Goal: Task Accomplishment & Management: Use online tool/utility

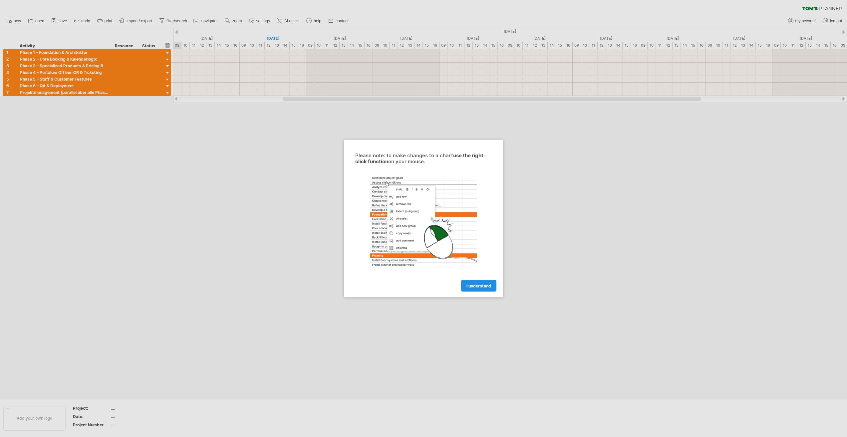
click at [476, 281] on link "I understand" at bounding box center [478, 286] width 35 height 12
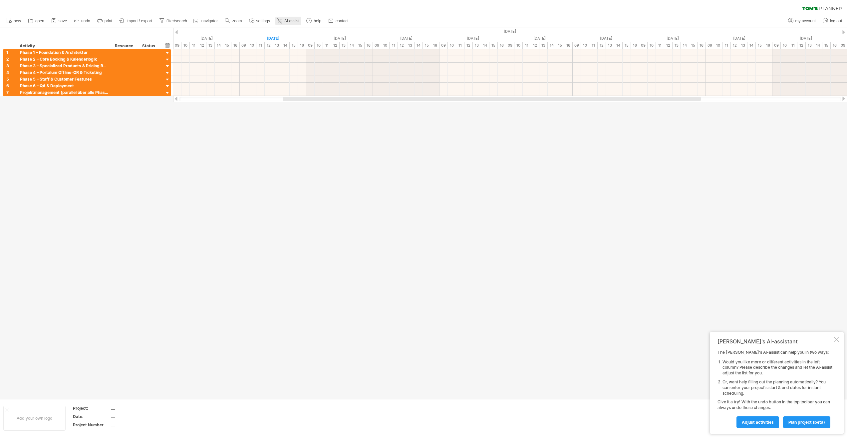
click at [285, 21] on link "AI assist" at bounding box center [288, 21] width 26 height 9
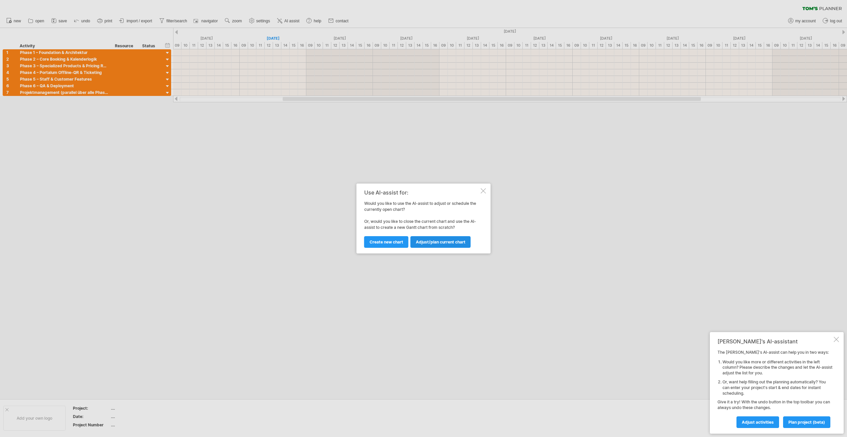
click at [434, 243] on span "Adjust/plan current chart" at bounding box center [441, 241] width 50 height 5
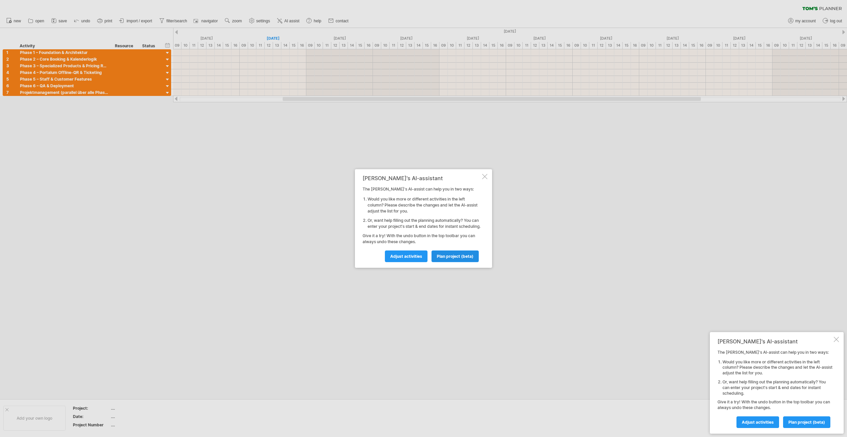
click at [449, 259] on span "plan project (beta)" at bounding box center [455, 256] width 37 height 5
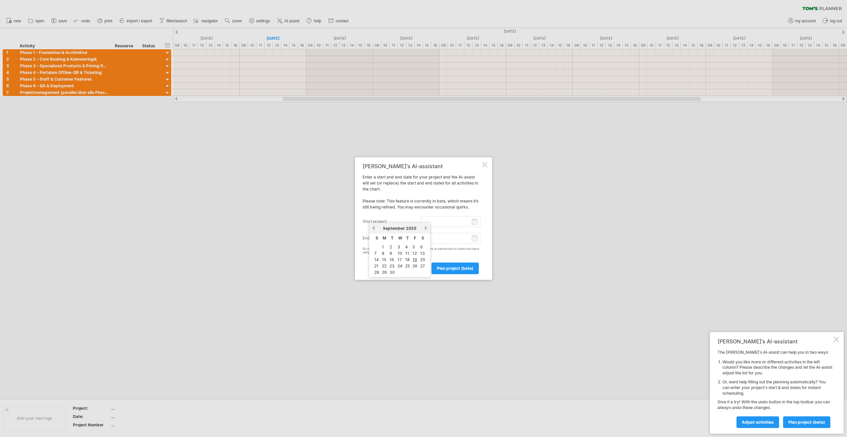
click at [475, 222] on input "start project:" at bounding box center [451, 221] width 60 height 11
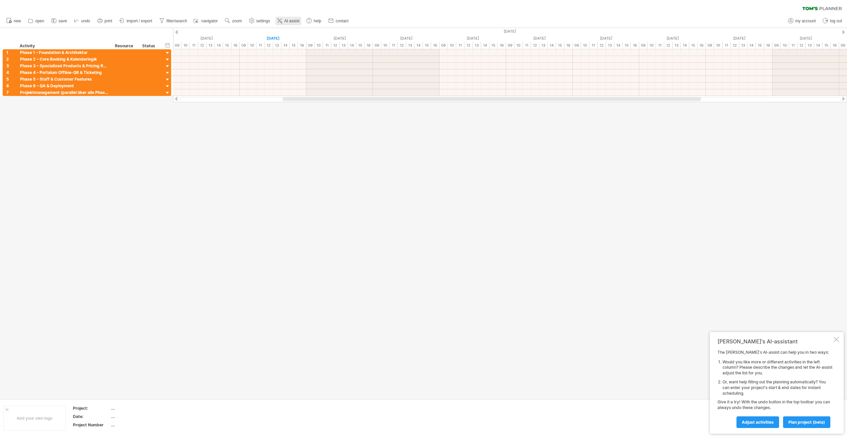
click at [287, 20] on span "AI assist" at bounding box center [291, 21] width 15 height 5
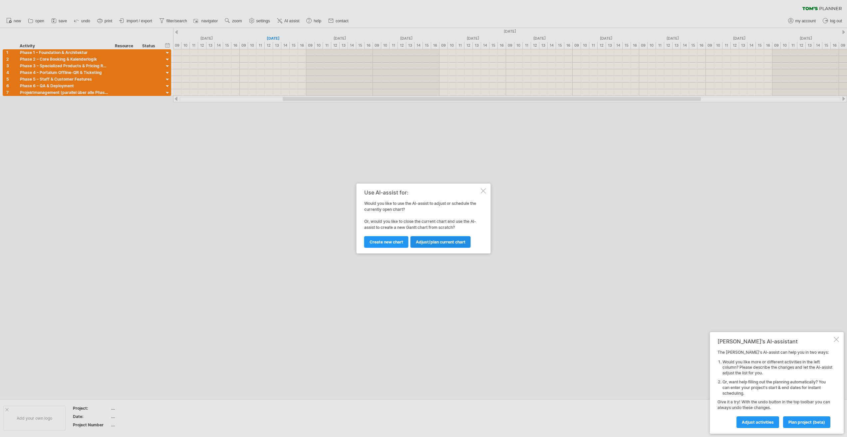
click at [428, 242] on span "Adjust/plan current chart" at bounding box center [441, 241] width 50 height 5
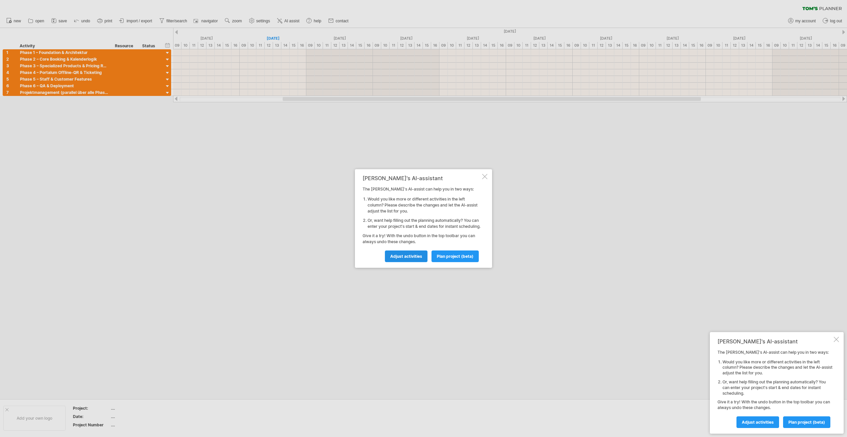
click at [406, 259] on span "Adjust activities" at bounding box center [406, 256] width 32 height 5
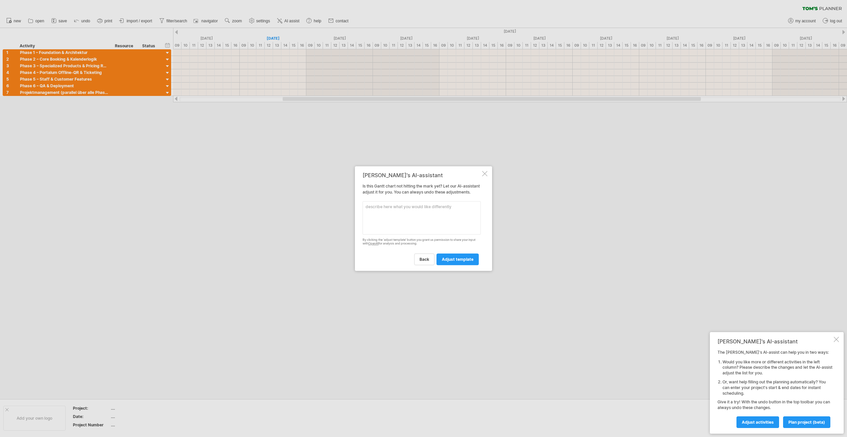
click at [390, 218] on textarea at bounding box center [422, 217] width 118 height 33
paste textarea "Loremipsumdolorsitam cons Adipis (eli sed/doeiusmodte/inc Utlabo) Etdol 9 – Mag…"
type textarea "Loremipsumdolorsitam cons Adipis (eli sed/doeiusmodte/inc Utlabo) Etdol 9 – Mag…"
click at [447, 262] on span "adjust template" at bounding box center [458, 259] width 32 height 5
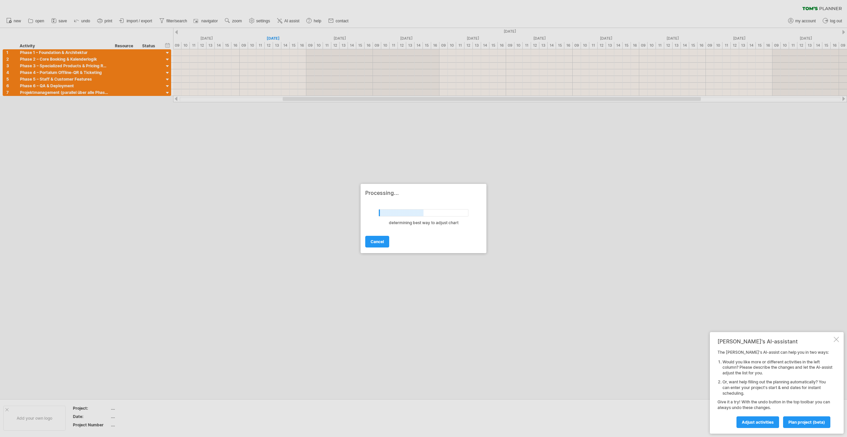
click at [103, 60] on div at bounding box center [423, 218] width 847 height 437
click at [165, 126] on div at bounding box center [423, 218] width 847 height 437
click at [837, 339] on div at bounding box center [836, 339] width 5 height 5
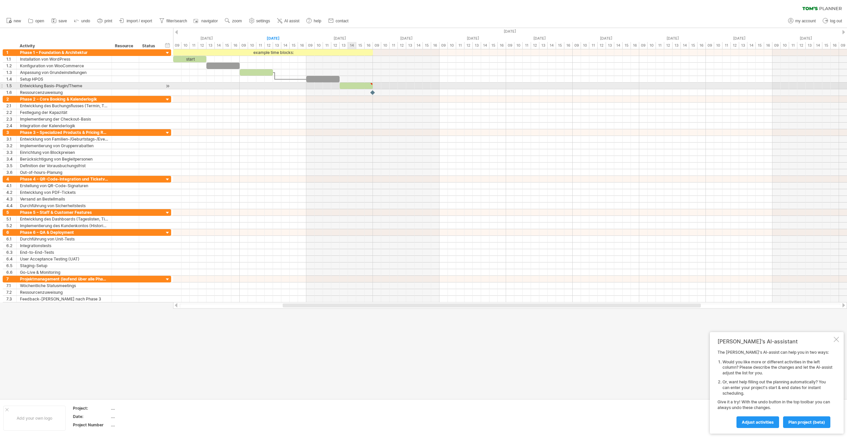
type textarea "**********"
click at [287, 20] on span "AI assist" at bounding box center [291, 21] width 15 height 5
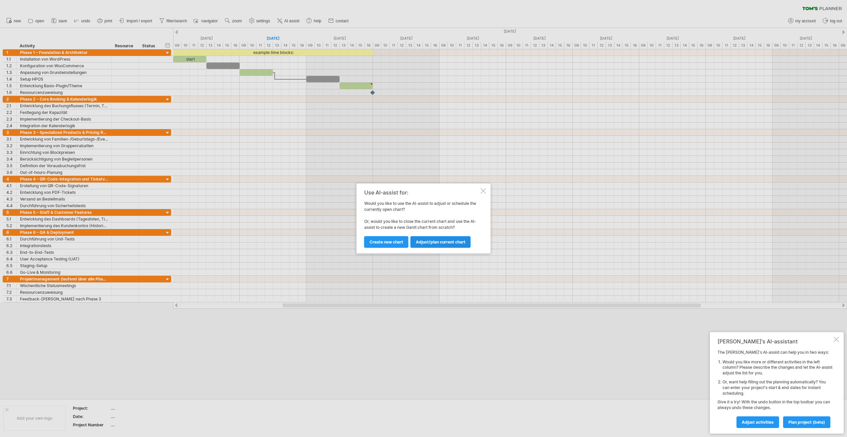
click at [431, 244] on span "Adjust/plan current chart" at bounding box center [441, 241] width 50 height 5
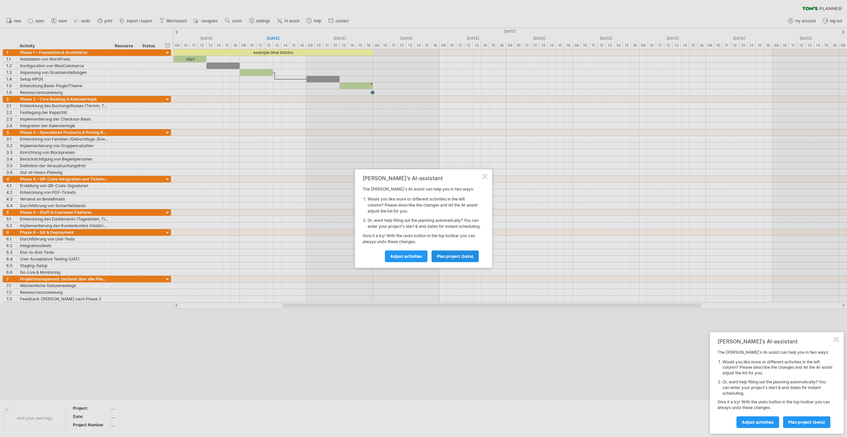
click at [460, 259] on span "plan project (beta)" at bounding box center [455, 256] width 37 height 5
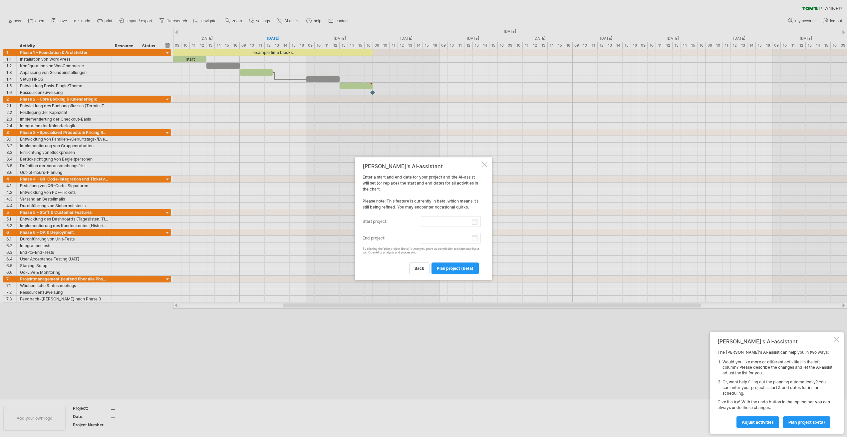
click at [445, 224] on input "start project:" at bounding box center [451, 221] width 60 height 11
click at [426, 229] on link "next" at bounding box center [425, 227] width 5 height 5
click at [398, 247] on link "1" at bounding box center [397, 247] width 3 height 6
type input "********"
click at [476, 237] on input "end project:" at bounding box center [451, 238] width 60 height 11
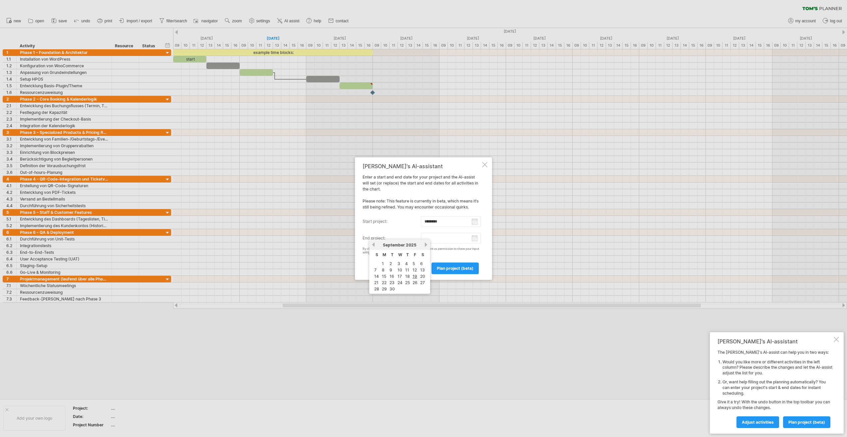
click at [426, 244] on link "next" at bounding box center [425, 244] width 5 height 5
click at [407, 277] on link "15" at bounding box center [407, 276] width 6 height 6
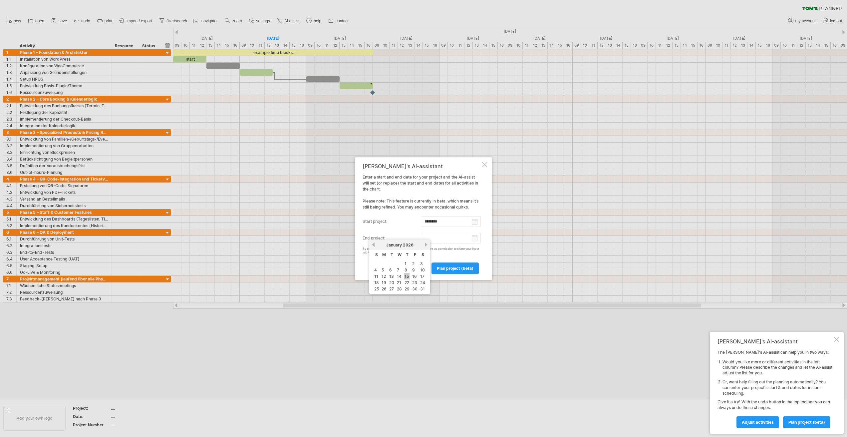
type input "********"
click at [458, 270] on span "plan project (beta)" at bounding box center [455, 268] width 37 height 5
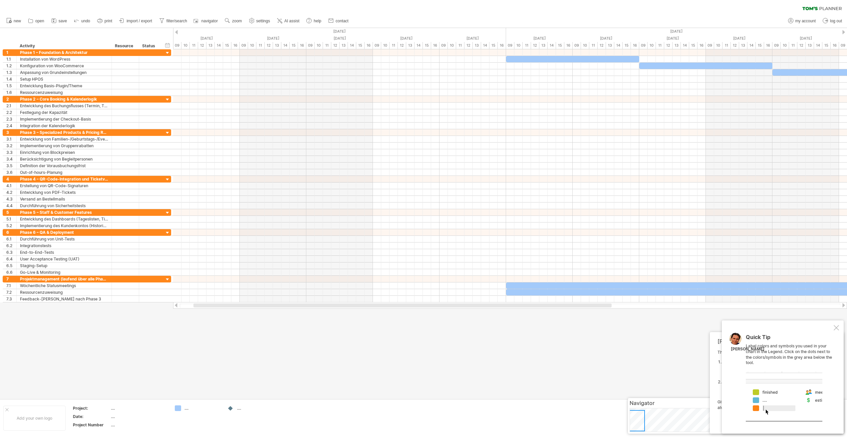
click at [838, 328] on div at bounding box center [836, 327] width 5 height 5
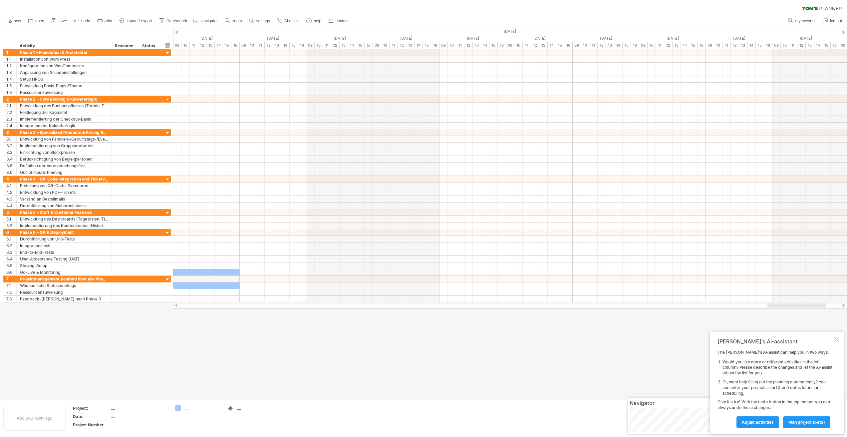
click at [836, 336] on div "[PERSON_NAME]'s AI-assistant The [PERSON_NAME]'s AI-assist can help you in two …" at bounding box center [777, 383] width 134 height 102
click at [839, 340] on div "[PERSON_NAME]'s AI-assistant The [PERSON_NAME]'s AI-assist can help you in two …" at bounding box center [777, 383] width 134 height 102
click at [836, 339] on div at bounding box center [836, 339] width 5 height 5
